Goal: Find specific page/section: Find specific page/section

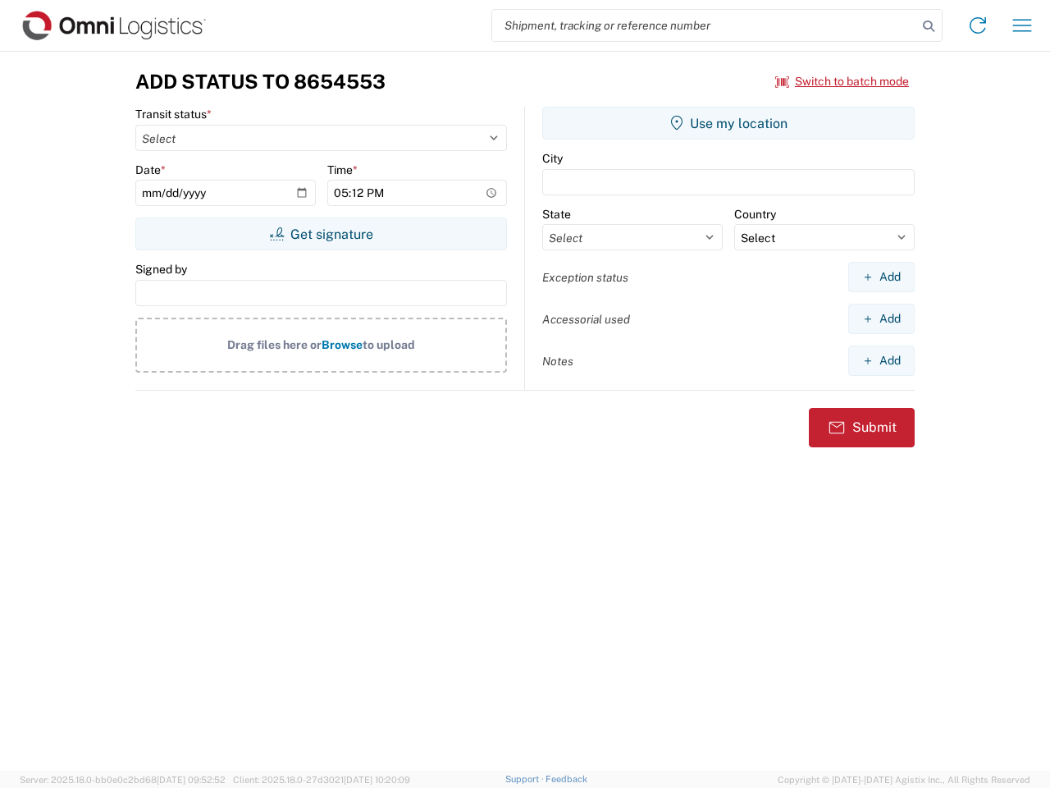
click at [705, 25] on input "search" at bounding box center [704, 25] width 425 height 31
click at [929, 26] on icon at bounding box center [928, 26] width 23 height 23
click at [978, 25] on icon at bounding box center [978, 25] width 26 height 26
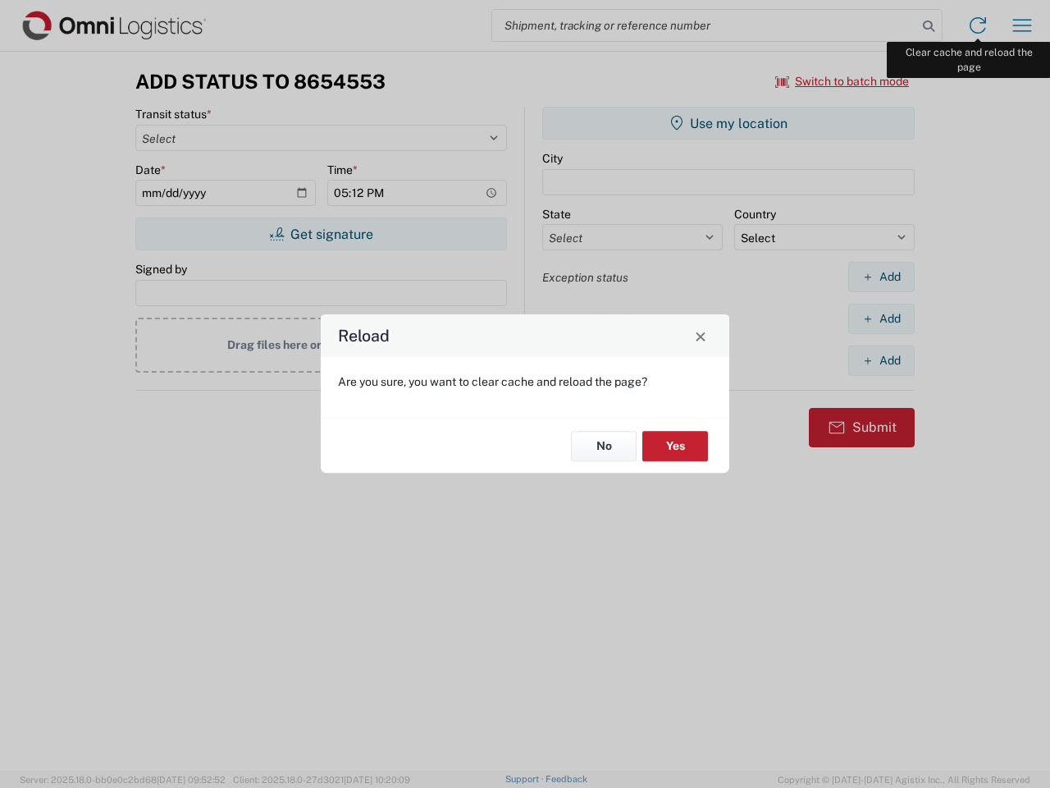
click at [1022, 25] on div "Reload Are you sure, you want to clear cache and reload the page? No Yes" at bounding box center [525, 394] width 1050 height 788
click at [843, 81] on div "Reload Are you sure, you want to clear cache and reload the page? No Yes" at bounding box center [525, 394] width 1050 height 788
click at [321, 234] on div "Reload Are you sure, you want to clear cache and reload the page? No Yes" at bounding box center [525, 394] width 1050 height 788
click at [729, 123] on div "Reload Are you sure, you want to clear cache and reload the page? No Yes" at bounding box center [525, 394] width 1050 height 788
click at [881, 276] on div "Reload Are you sure, you want to clear cache and reload the page? No Yes" at bounding box center [525, 394] width 1050 height 788
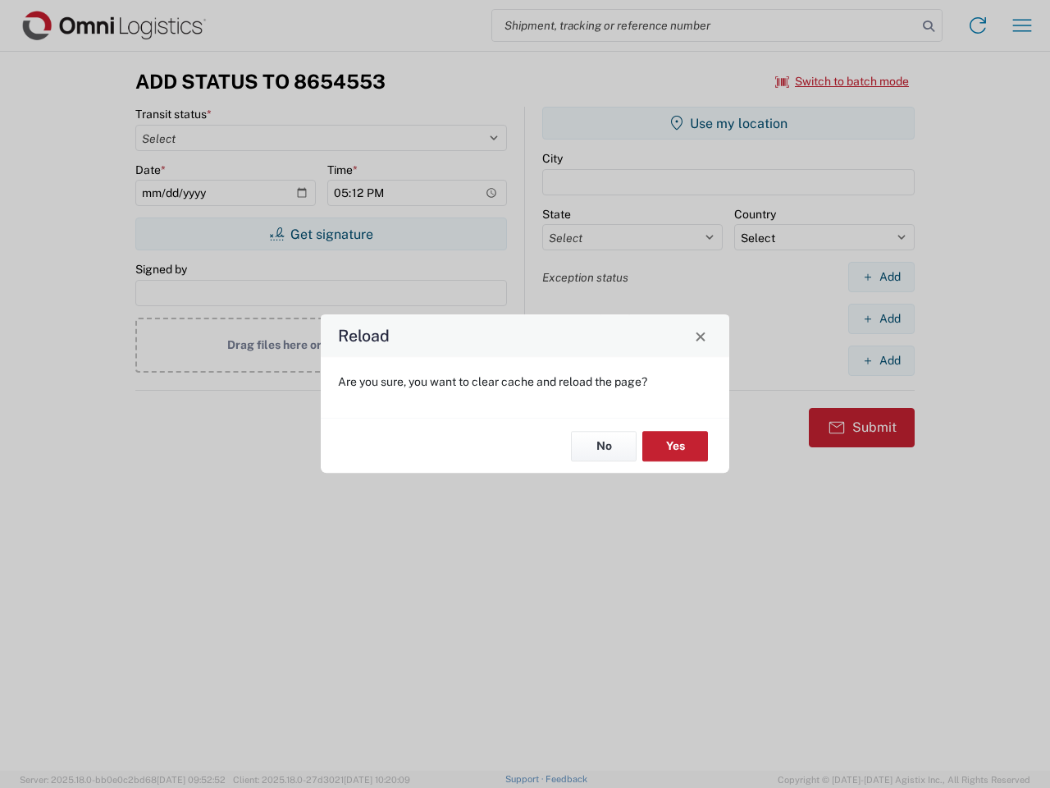
click at [881, 318] on div "Reload Are you sure, you want to clear cache and reload the page? No Yes" at bounding box center [525, 394] width 1050 height 788
click at [881, 360] on div "Reload Are you sure, you want to clear cache and reload the page? No Yes" at bounding box center [525, 394] width 1050 height 788
